Goal: Information Seeking & Learning: Learn about a topic

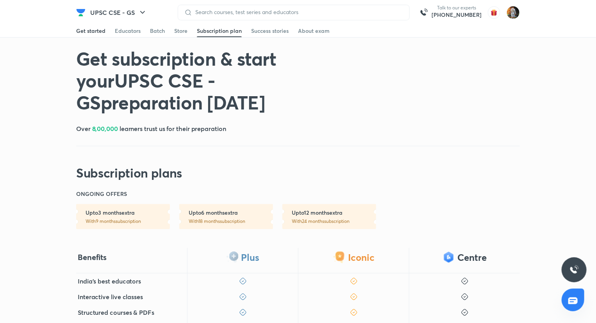
click at [104, 29] on div "Get started" at bounding box center [90, 31] width 29 height 8
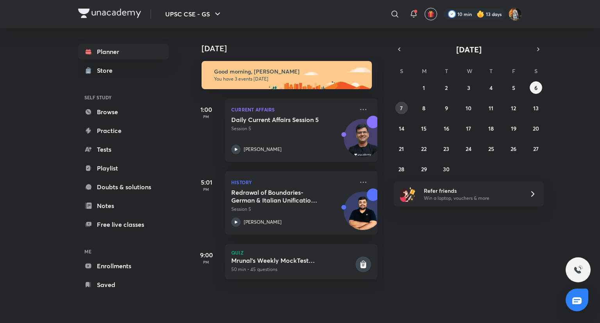
click at [399, 106] on button "7" at bounding box center [401, 108] width 13 height 13
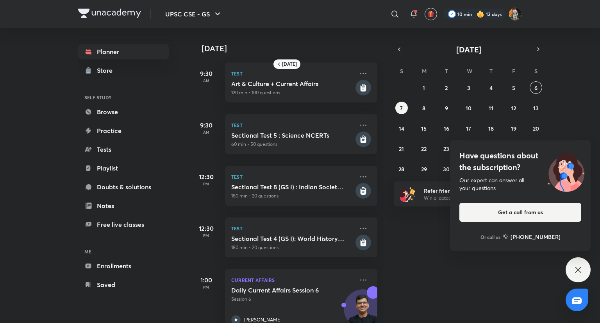
click at [583, 267] on div "Have questions about the subscription? Our expert can answer all your questions…" at bounding box center [578, 269] width 25 height 25
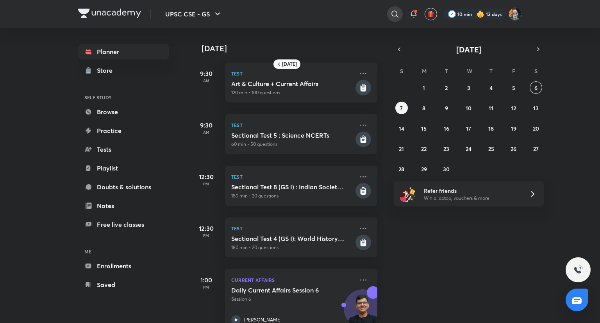
click at [398, 13] on icon at bounding box center [394, 13] width 9 height 9
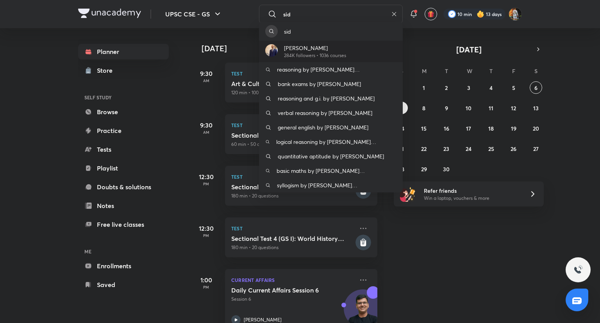
type input "sid"
click at [362, 48] on div "Dr Sidharth Arora 284K followers • 1036 courses" at bounding box center [331, 51] width 144 height 21
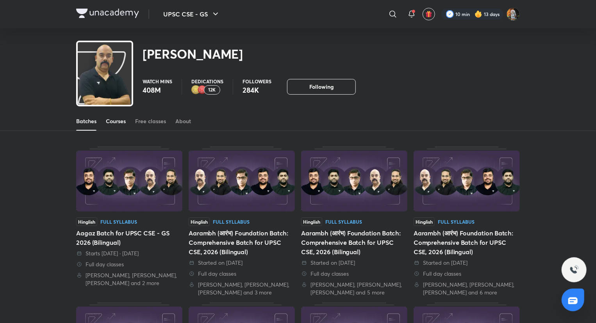
click at [109, 118] on div "Courses" at bounding box center [116, 121] width 20 height 8
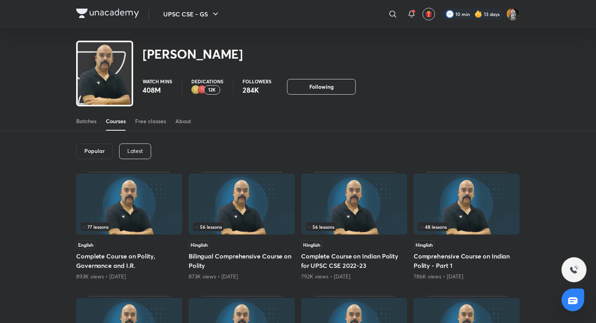
click at [122, 150] on div "Latest" at bounding box center [135, 151] width 32 height 16
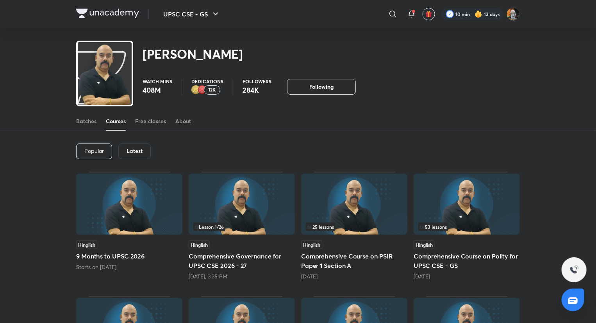
click at [123, 150] on div "Latest" at bounding box center [134, 151] width 32 height 16
